Goal: Find specific page/section: Find specific page/section

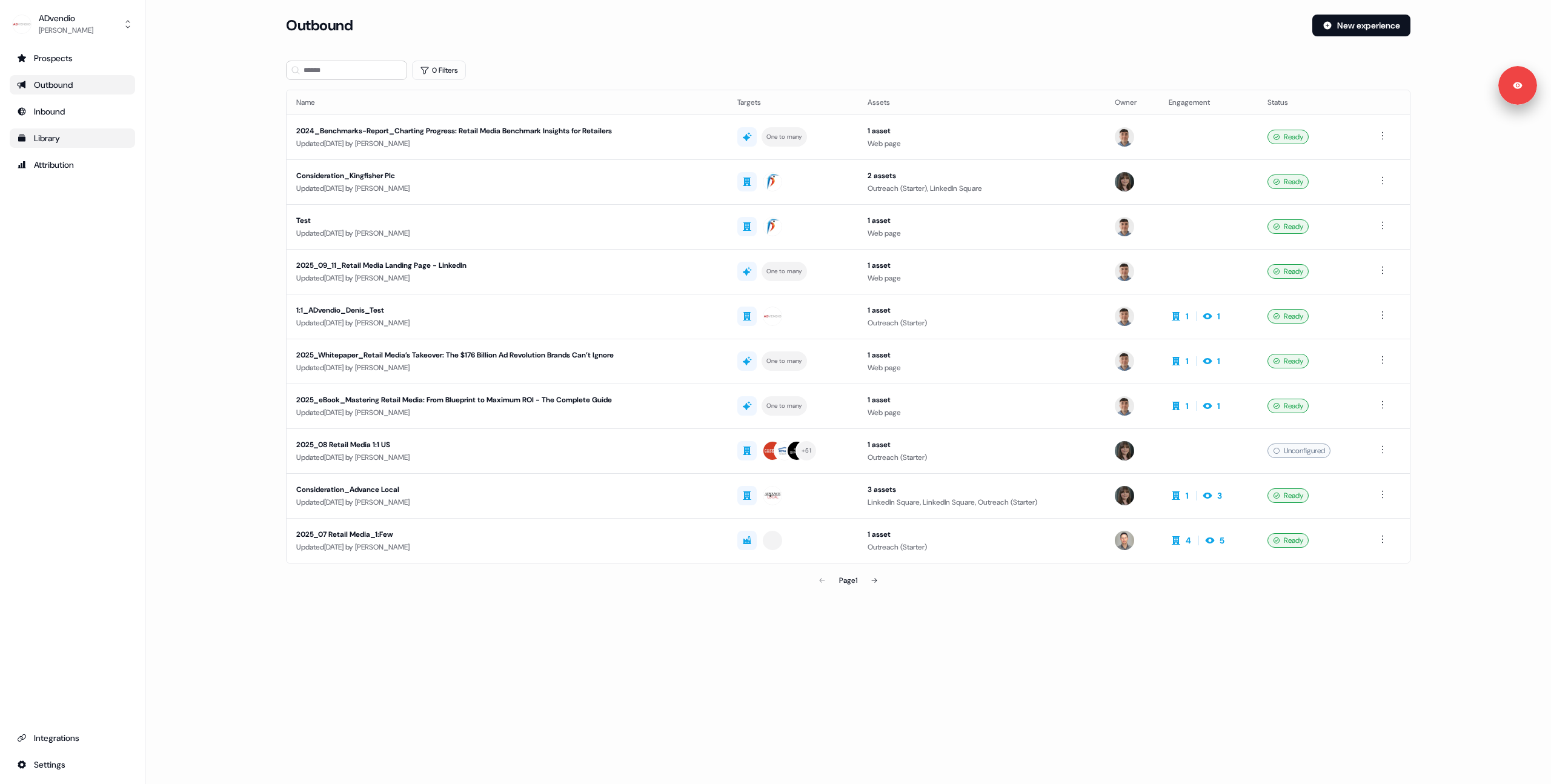
click at [57, 130] on link "Library" at bounding box center [72, 138] width 125 height 19
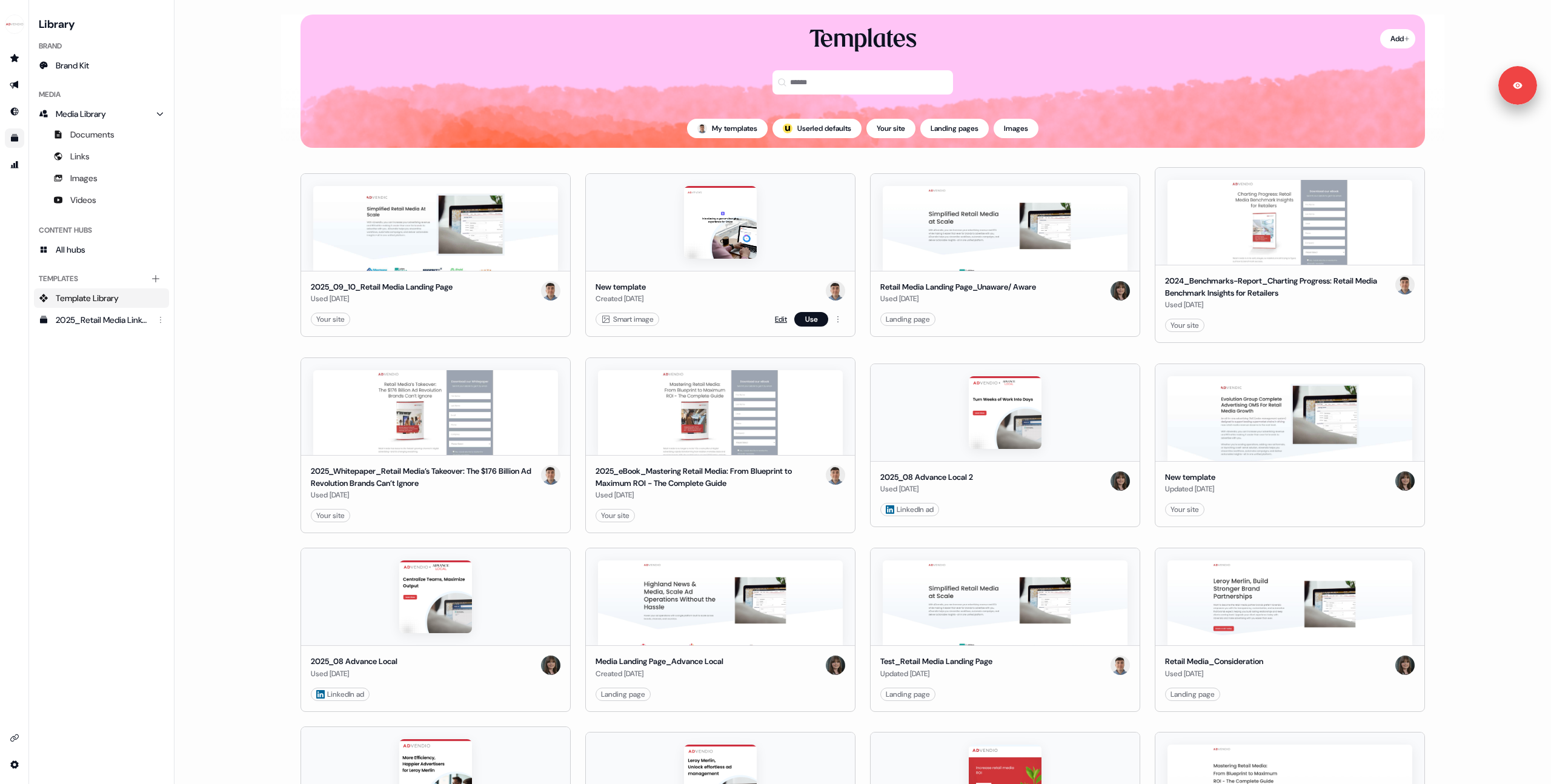
click at [775, 317] on link "Edit" at bounding box center [780, 319] width 12 height 12
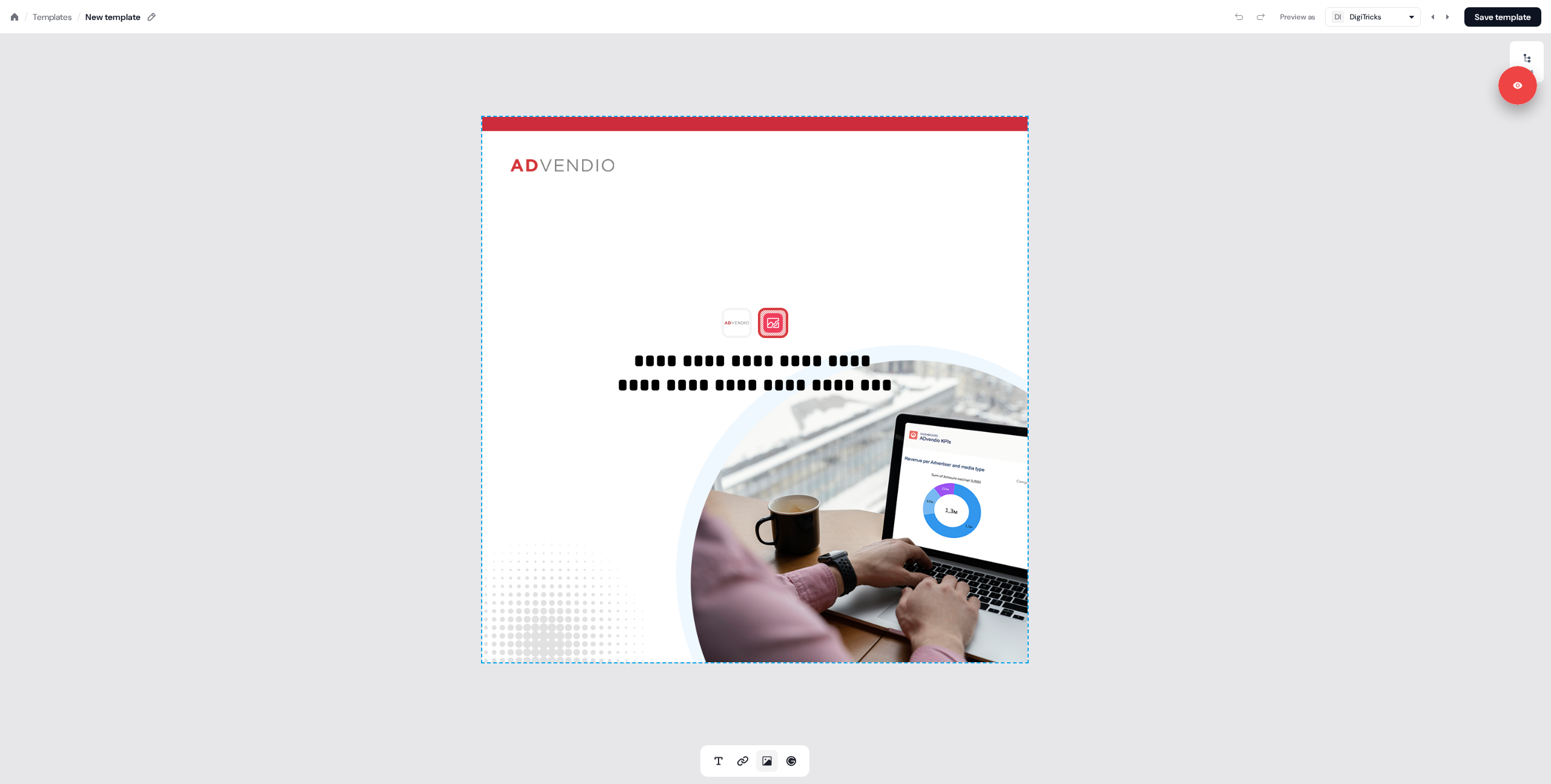
click at [770, 759] on icon at bounding box center [767, 761] width 12 height 12
click at [719, 468] on div at bounding box center [754, 389] width 545 height 545
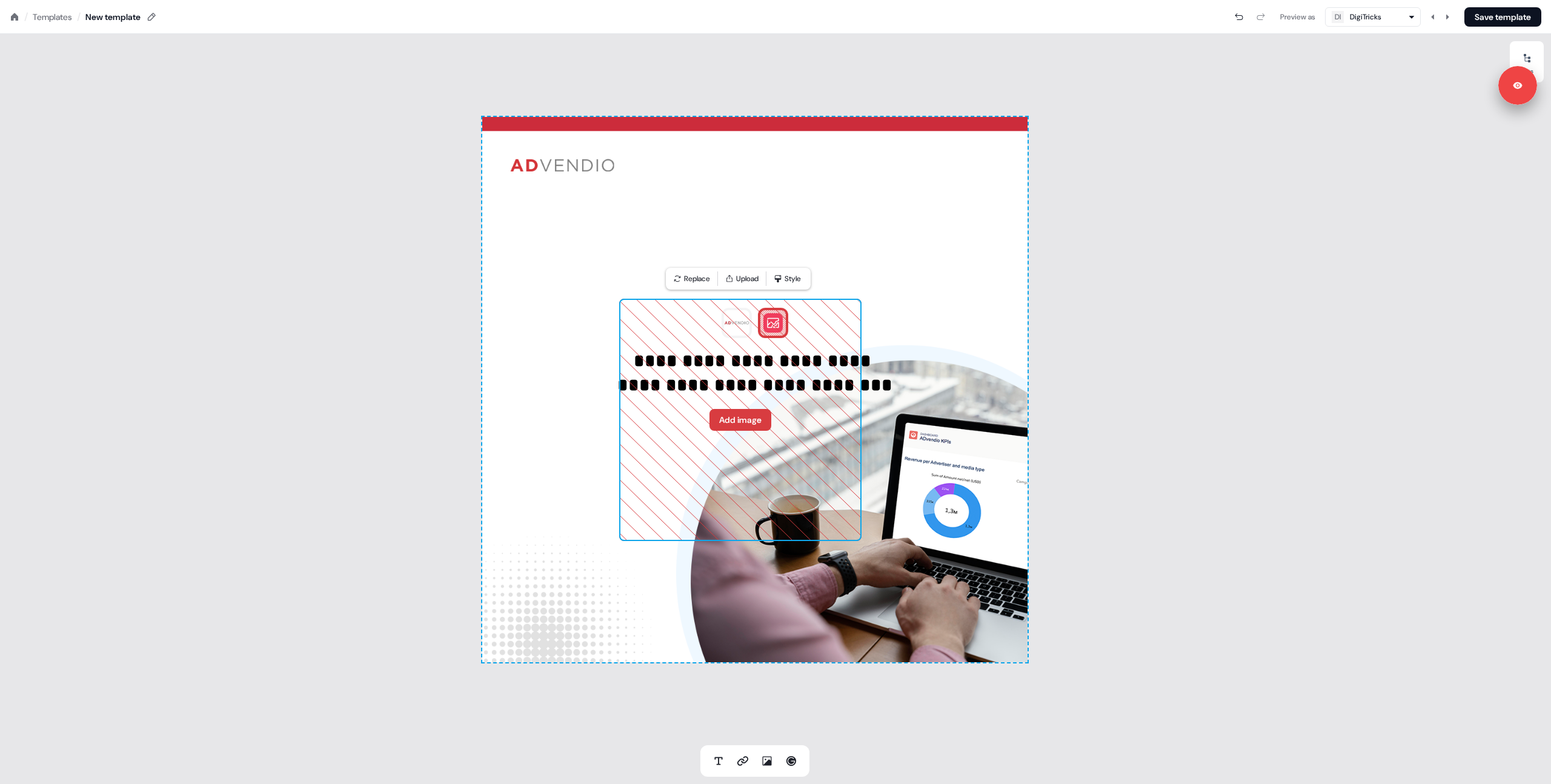
drag, startPoint x: 660, startPoint y: 340, endPoint x: 853, endPoint y: 315, distance: 194.6
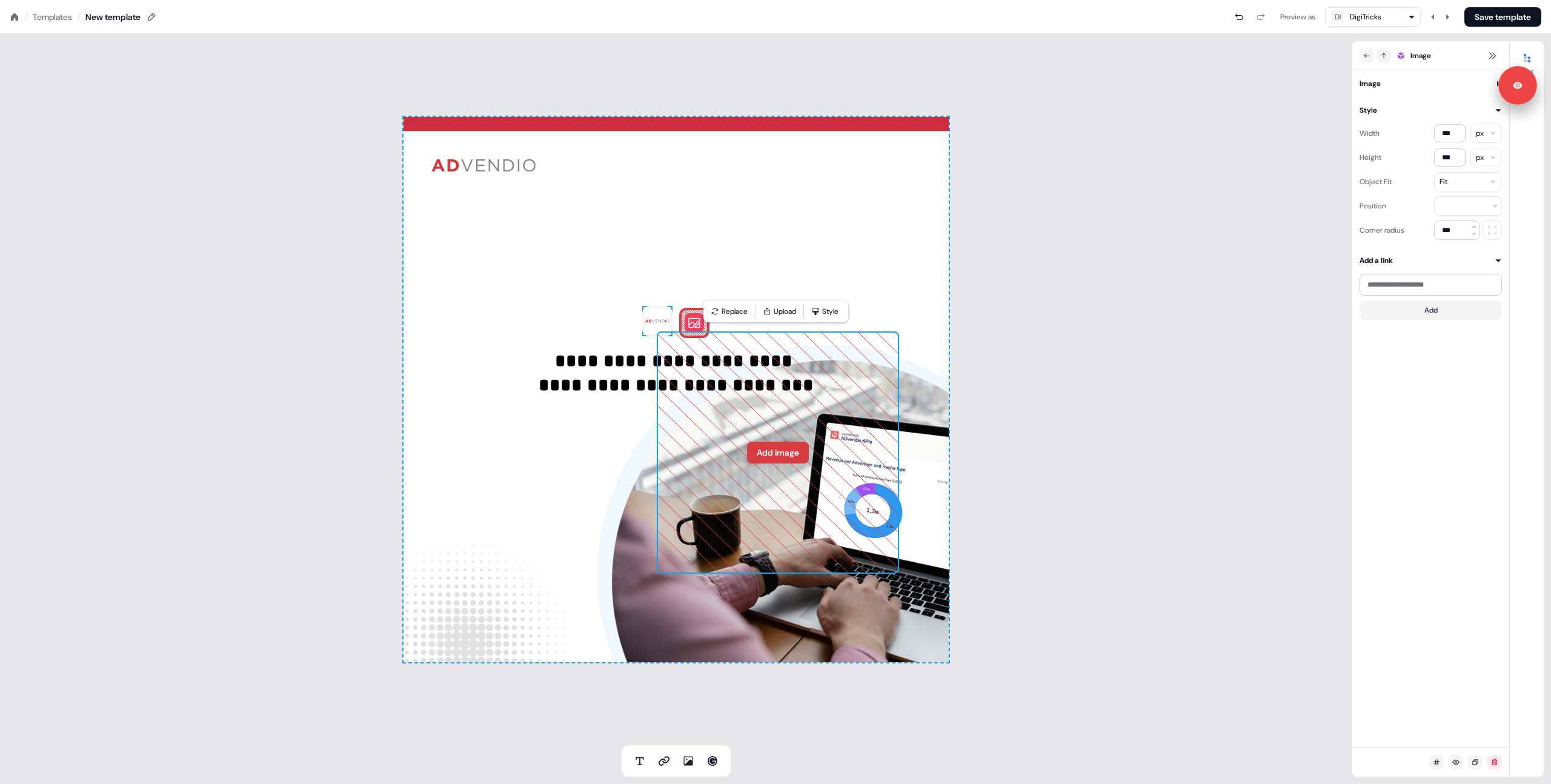
drag, startPoint x: 657, startPoint y: 313, endPoint x: 727, endPoint y: 513, distance: 211.9
click at [727, 513] on icon at bounding box center [778, 452] width 241 height 241
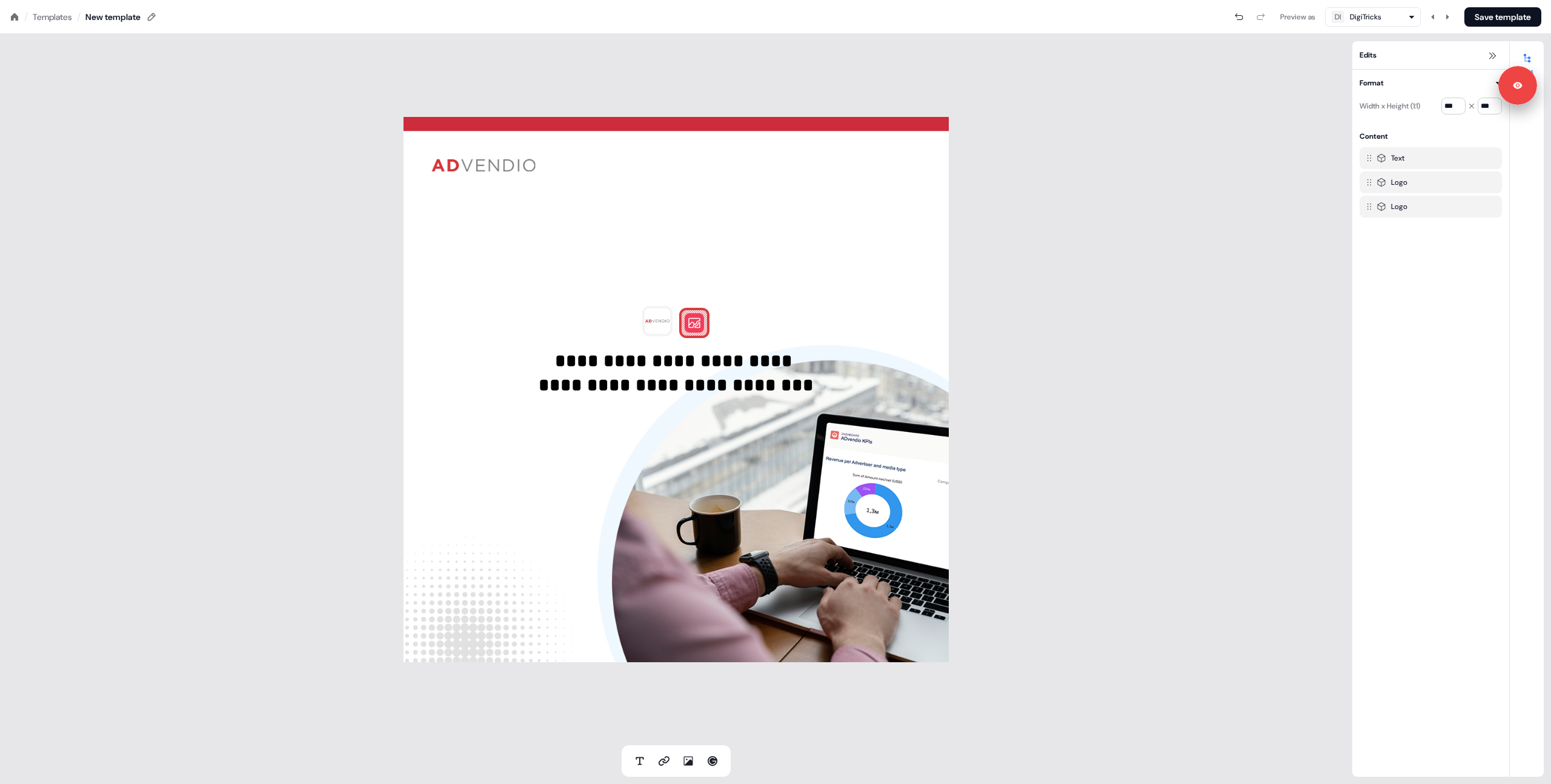
click at [1158, 158] on div "**********" at bounding box center [676, 389] width 1353 height 711
click at [14, 21] on div "/ Templates /" at bounding box center [45, 17] width 71 height 13
click at [15, 12] on icon at bounding box center [15, 17] width 10 height 10
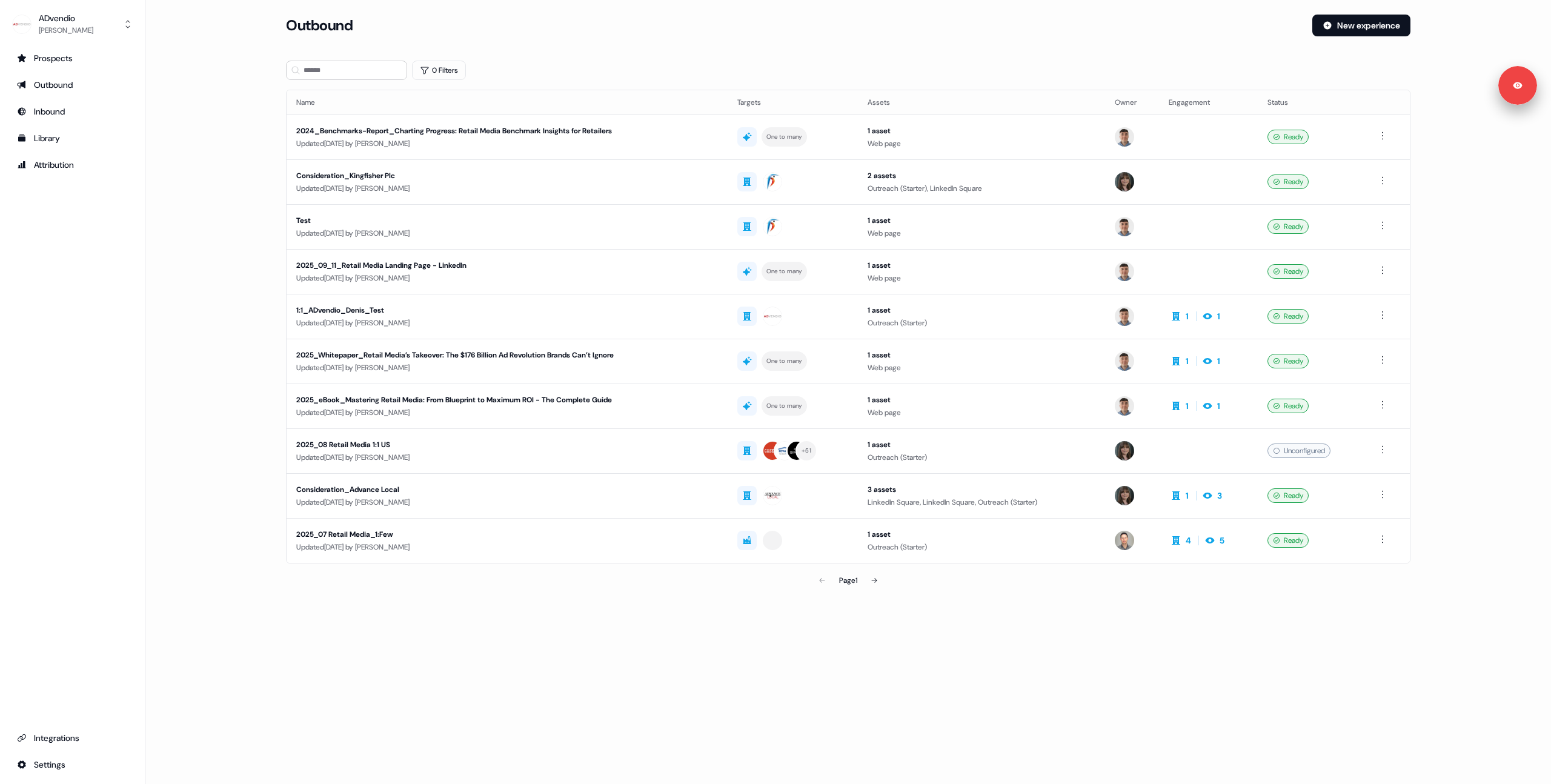
drag, startPoint x: 15, startPoint y: 11, endPoint x: 234, endPoint y: 182, distance: 277.9
click at [234, 182] on main "Loading... Outbound New experience 0 Filters Name Targets Assets Owner Engageme…" at bounding box center [848, 320] width 1406 height 612
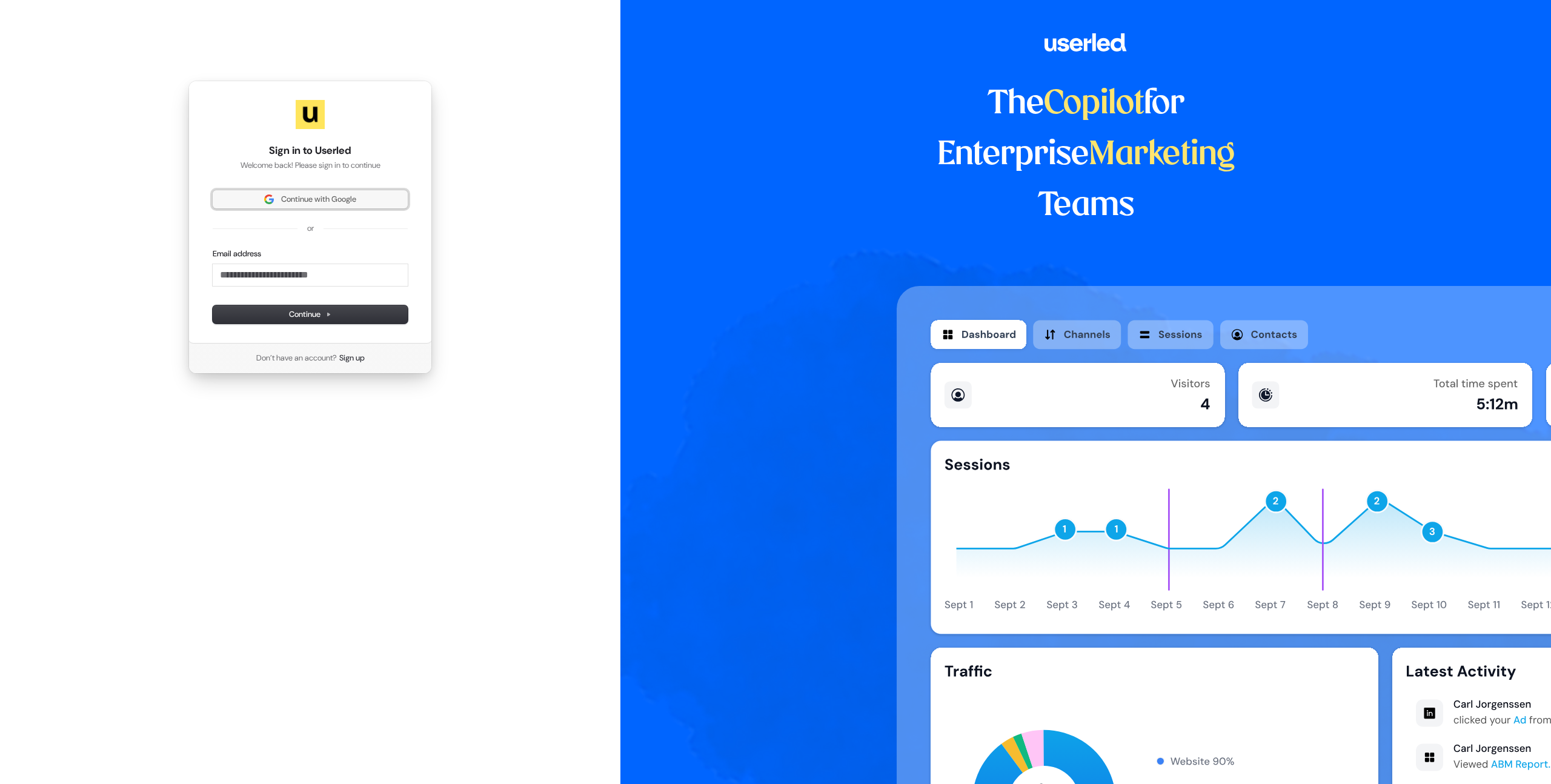
drag, startPoint x: 331, startPoint y: 199, endPoint x: 551, endPoint y: 219, distance: 220.9
click at [331, 199] on span "Continue with Google" at bounding box center [319, 199] width 75 height 11
click at [659, 215] on div "The Copilot for Enterprise Marketing Teams" at bounding box center [1085, 392] width 931 height 784
